Goal: Task Accomplishment & Management: Complete application form

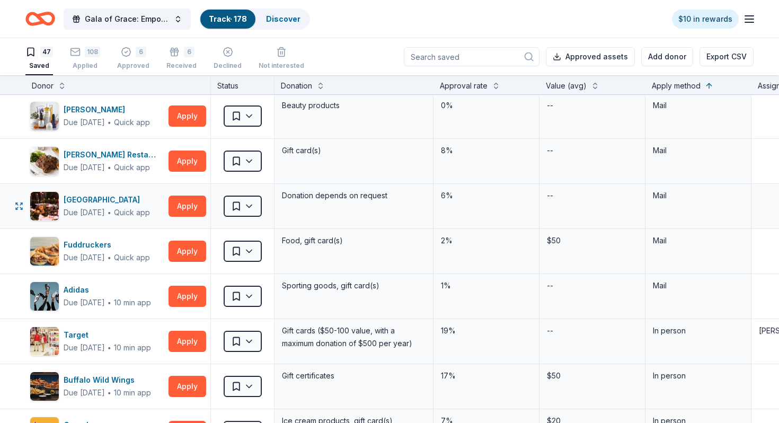
scroll to position [48, 0]
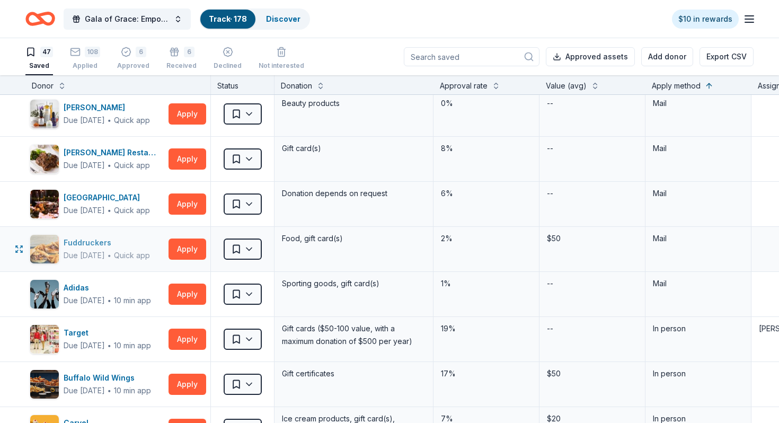
click at [112, 245] on div "Fuddruckers" at bounding box center [107, 242] width 86 height 13
click at [105, 201] on div "[GEOGRAPHIC_DATA]" at bounding box center [107, 197] width 86 height 13
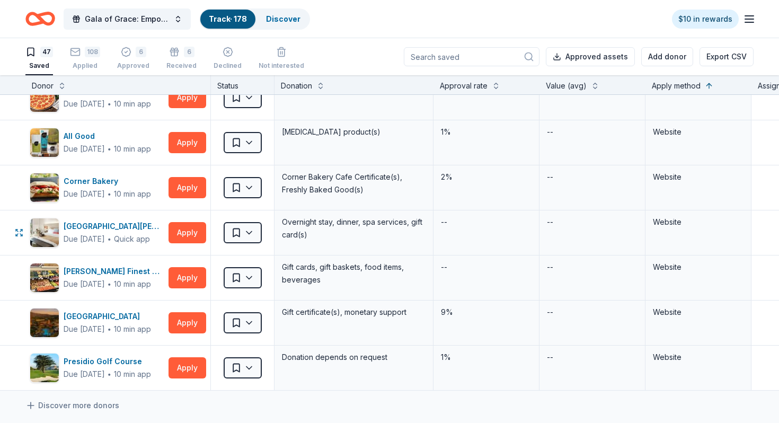
scroll to position [1834, 0]
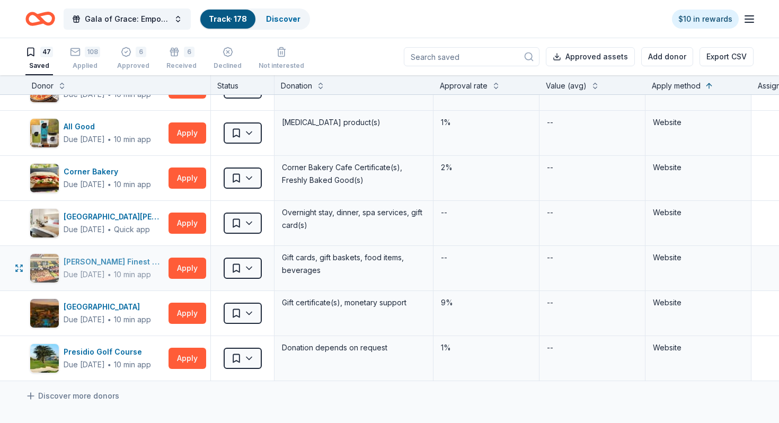
click at [103, 261] on div "[PERSON_NAME] Finest Foods" at bounding box center [114, 261] width 101 height 13
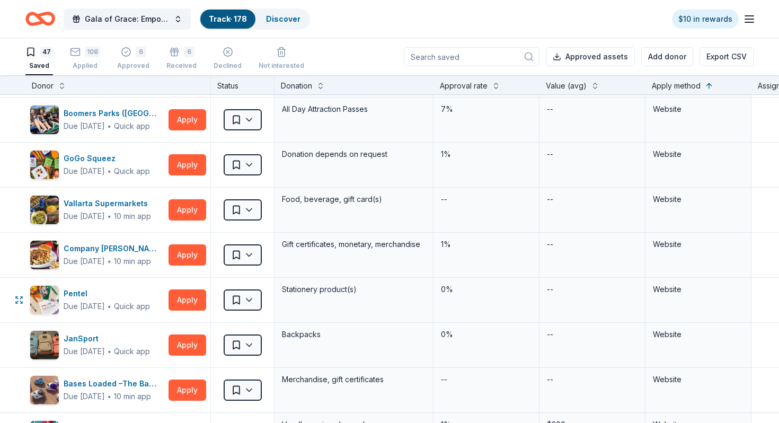
scroll to position [1283, 0]
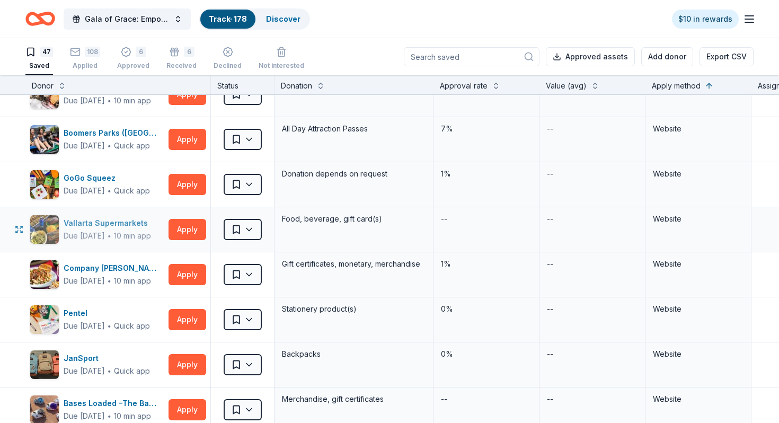
click at [121, 225] on div "Vallarta Supermarkets" at bounding box center [108, 223] width 88 height 13
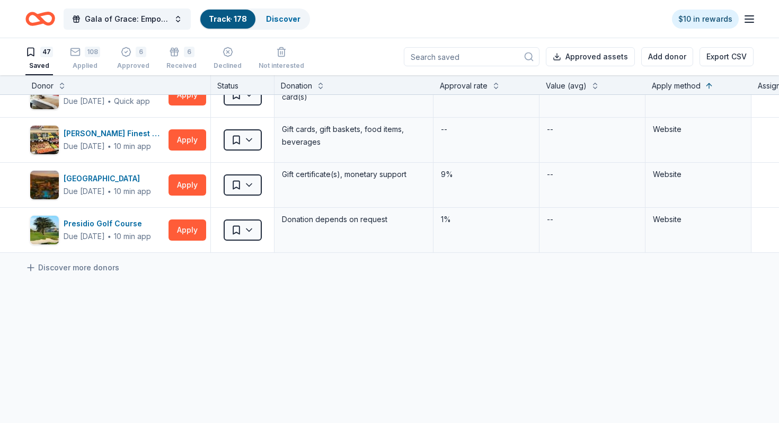
scroll to position [1901, 0]
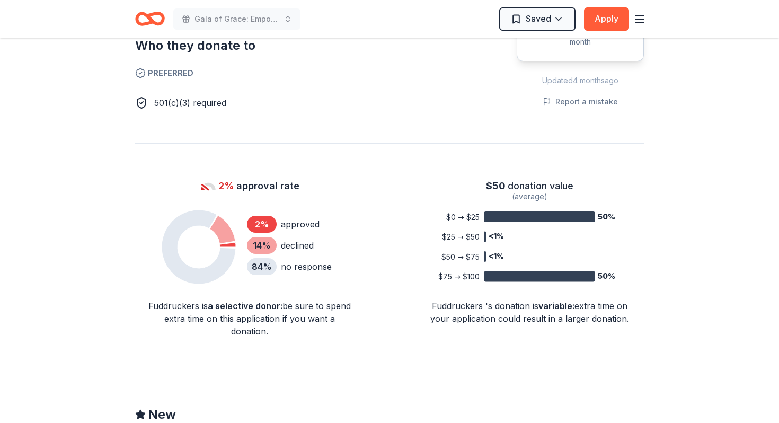
scroll to position [668, 0]
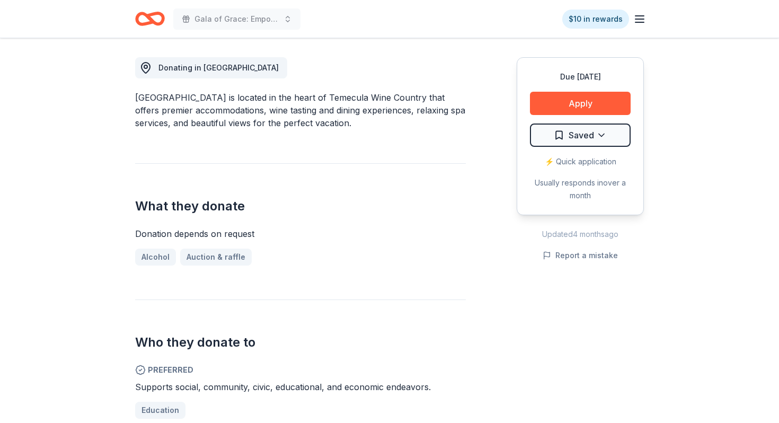
scroll to position [120, 0]
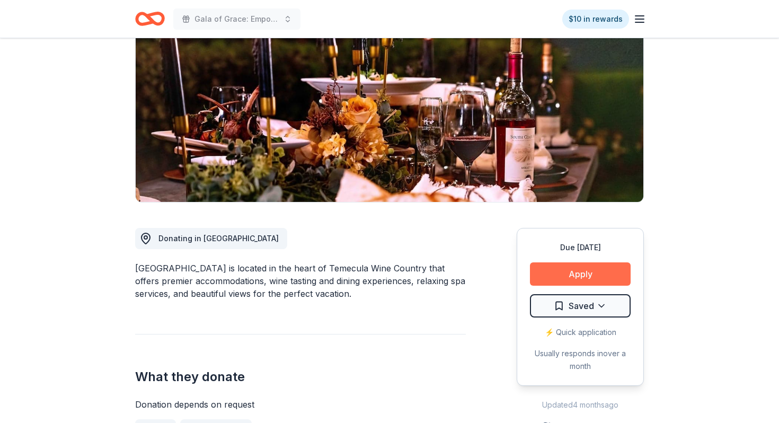
click at [574, 274] on button "Apply" at bounding box center [580, 273] width 101 height 23
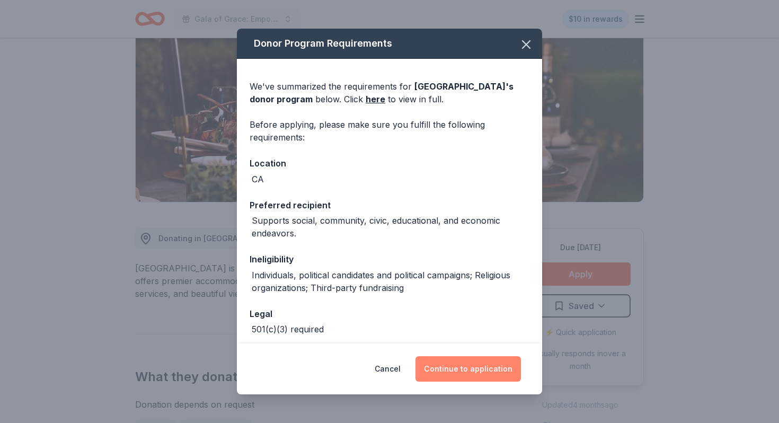
click at [483, 364] on button "Continue to application" at bounding box center [467, 368] width 105 height 25
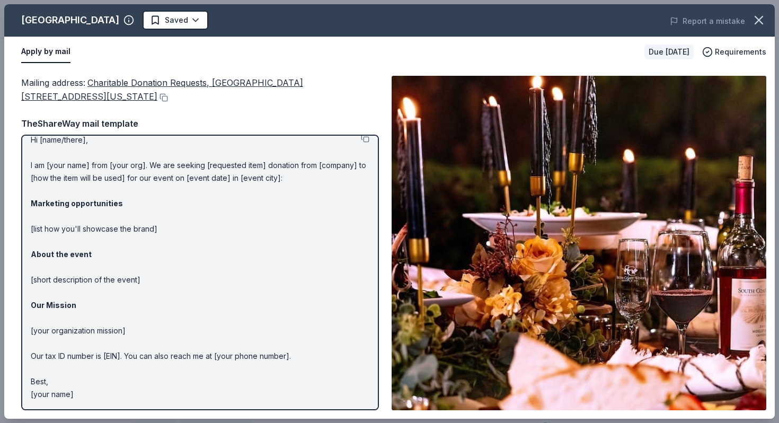
scroll to position [0, 0]
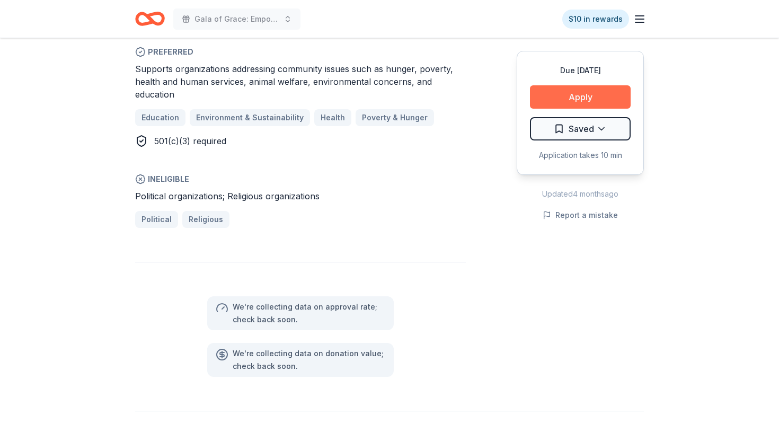
scroll to position [663, 0]
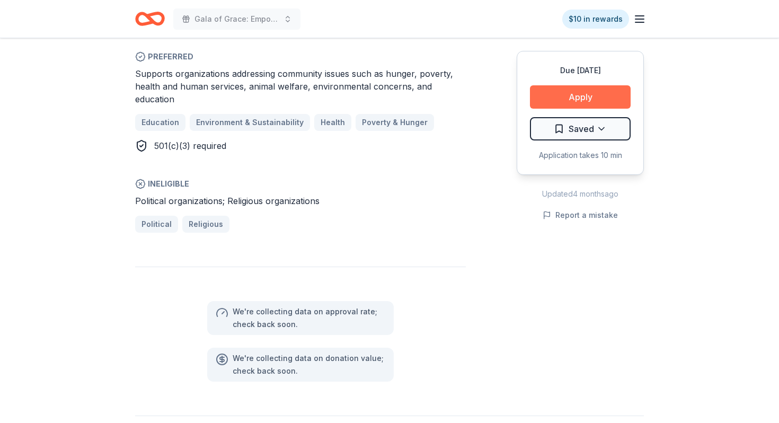
click at [586, 103] on button "Apply" at bounding box center [580, 96] width 101 height 23
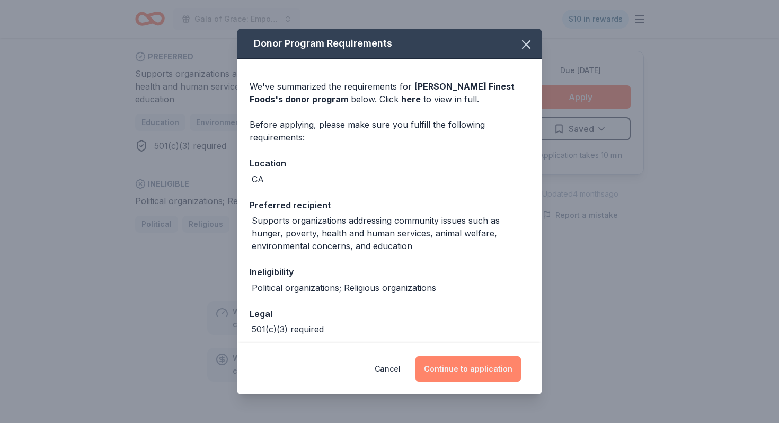
click at [473, 372] on button "Continue to application" at bounding box center [467, 368] width 105 height 25
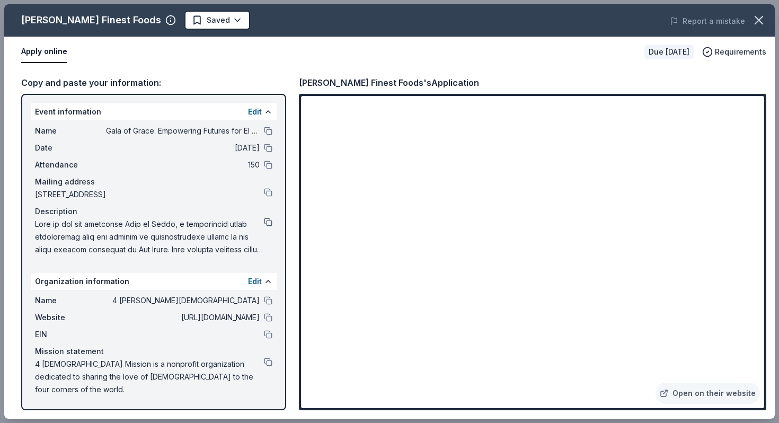
click at [265, 225] on button at bounding box center [268, 222] width 8 height 8
click at [263, 362] on div "4 [DEMOGRAPHIC_DATA] Mission is a nonprofit organization dedicated to sharing t…" at bounding box center [153, 377] width 237 height 38
click at [267, 362] on button at bounding box center [268, 362] width 8 height 8
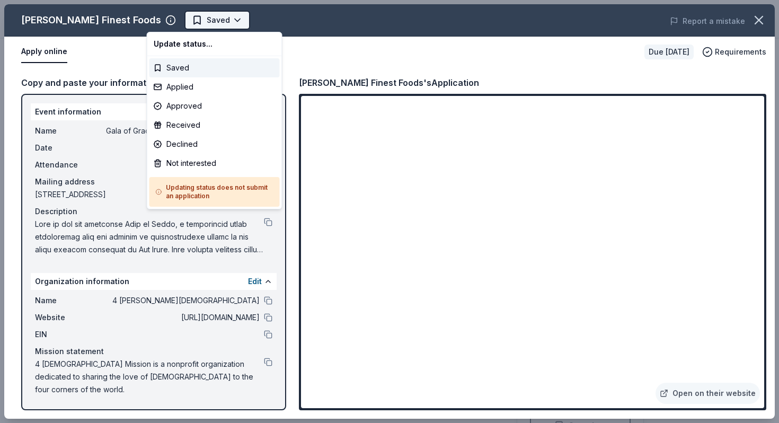
click at [177, 16] on body "Gala of Grace: Empowering Futures for El Porvenir $10 in rewards Due in 57 days…" at bounding box center [389, 211] width 779 height 423
click at [184, 90] on div "Applied" at bounding box center [214, 86] width 130 height 19
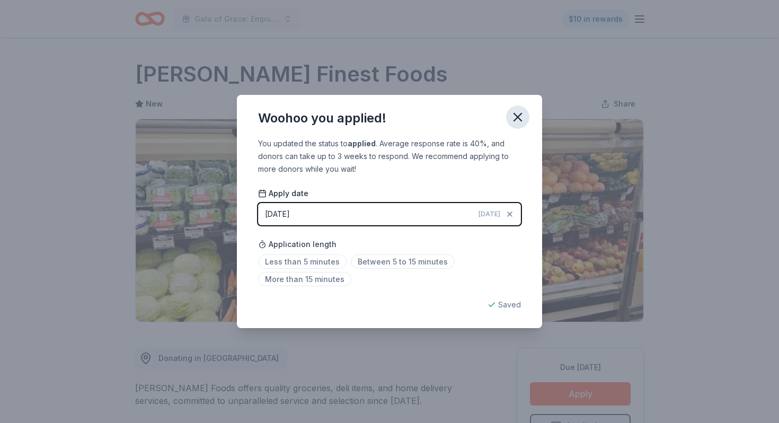
click at [523, 110] on icon "button" at bounding box center [517, 117] width 15 height 15
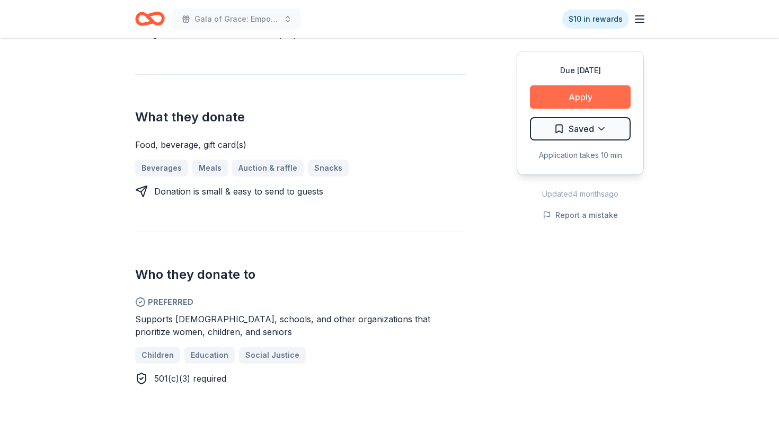
scroll to position [496, 0]
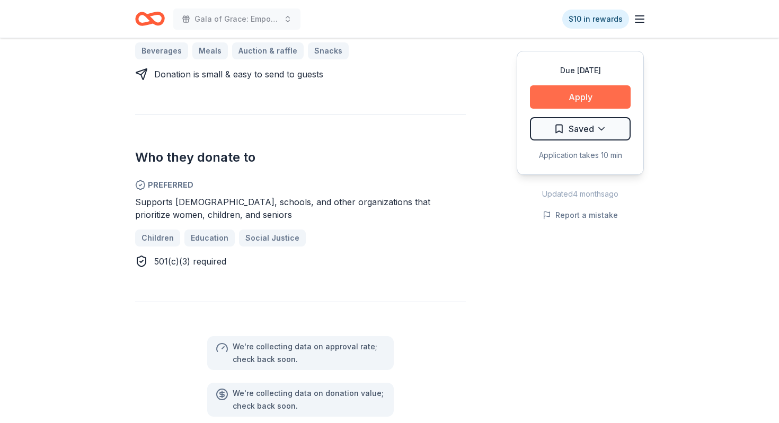
click at [554, 92] on button "Apply" at bounding box center [580, 96] width 101 height 23
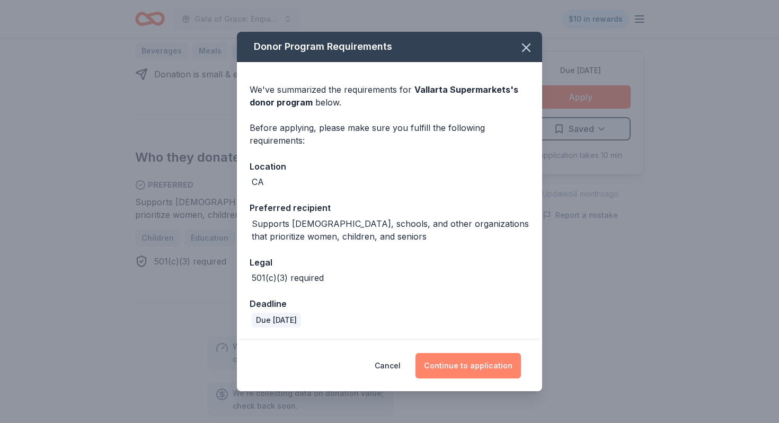
click at [475, 372] on button "Continue to application" at bounding box center [467, 365] width 105 height 25
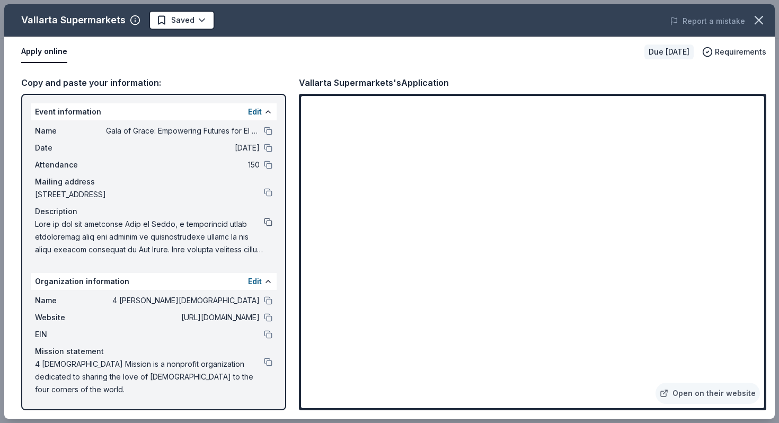
click at [268, 221] on button at bounding box center [268, 222] width 8 height 8
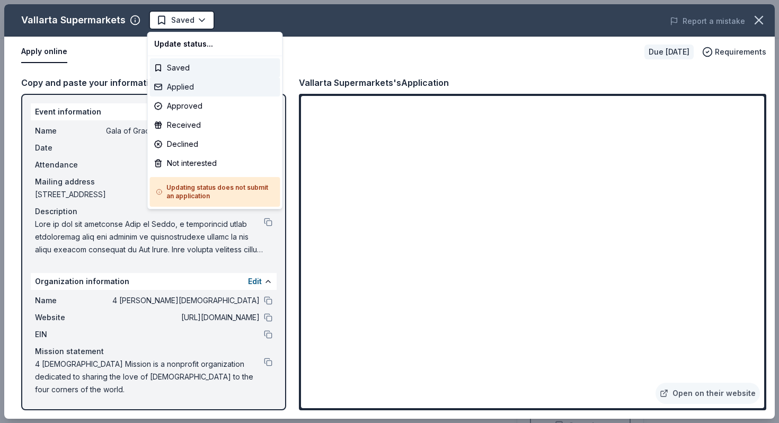
click at [197, 86] on div "Applied" at bounding box center [215, 86] width 130 height 19
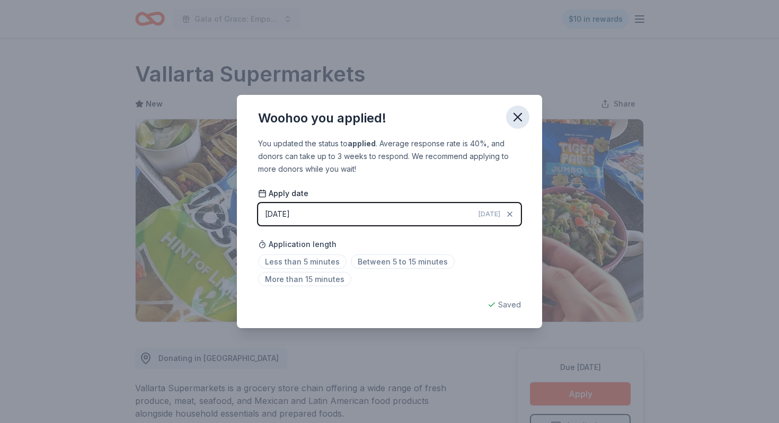
click at [514, 121] on icon "button" at bounding box center [517, 116] width 7 height 7
